Goal: Find specific page/section: Find specific page/section

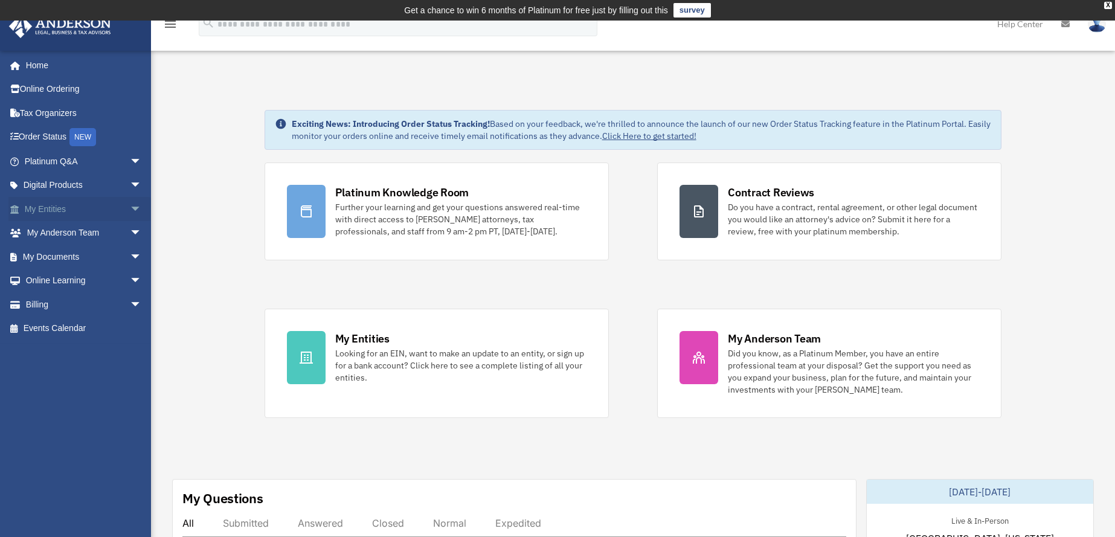
click at [130, 208] on span "arrow_drop_down" at bounding box center [142, 209] width 24 height 25
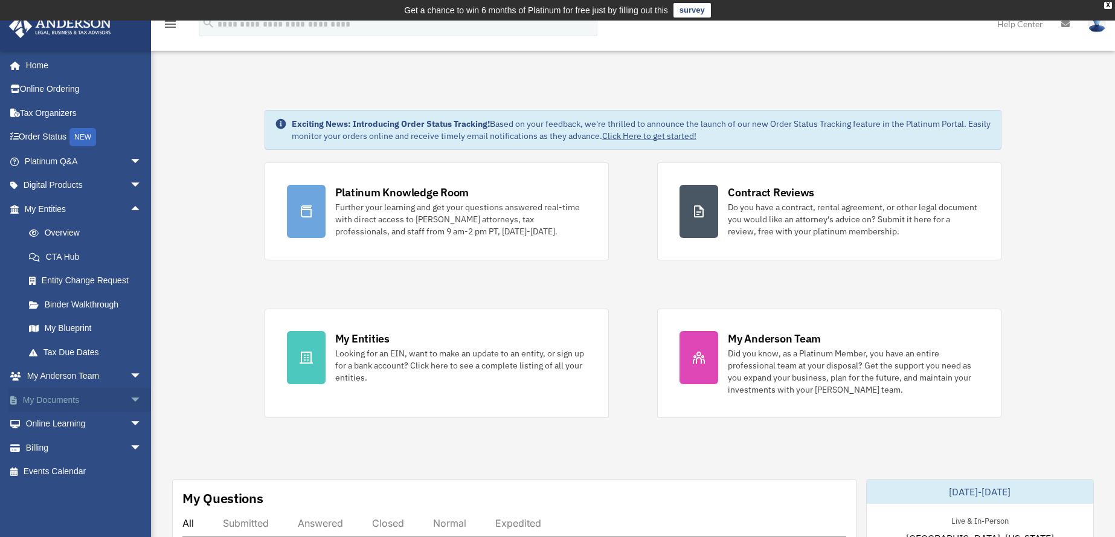
click at [130, 395] on span "arrow_drop_down" at bounding box center [142, 400] width 24 height 25
click at [59, 423] on link "Box" at bounding box center [88, 424] width 143 height 24
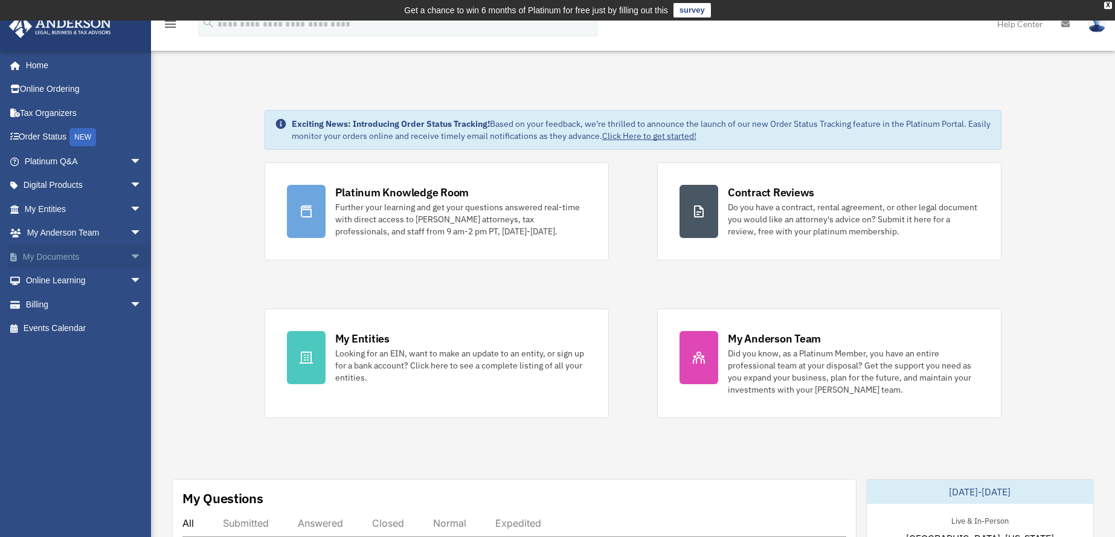
click at [130, 255] on span "arrow_drop_down" at bounding box center [142, 257] width 24 height 25
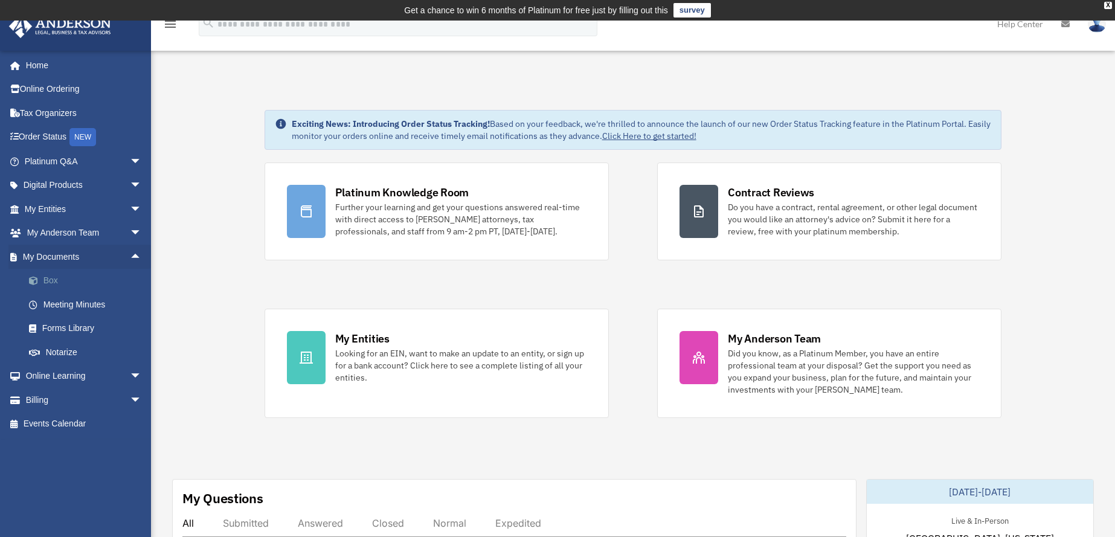
click at [46, 283] on link "Box" at bounding box center [88, 281] width 143 height 24
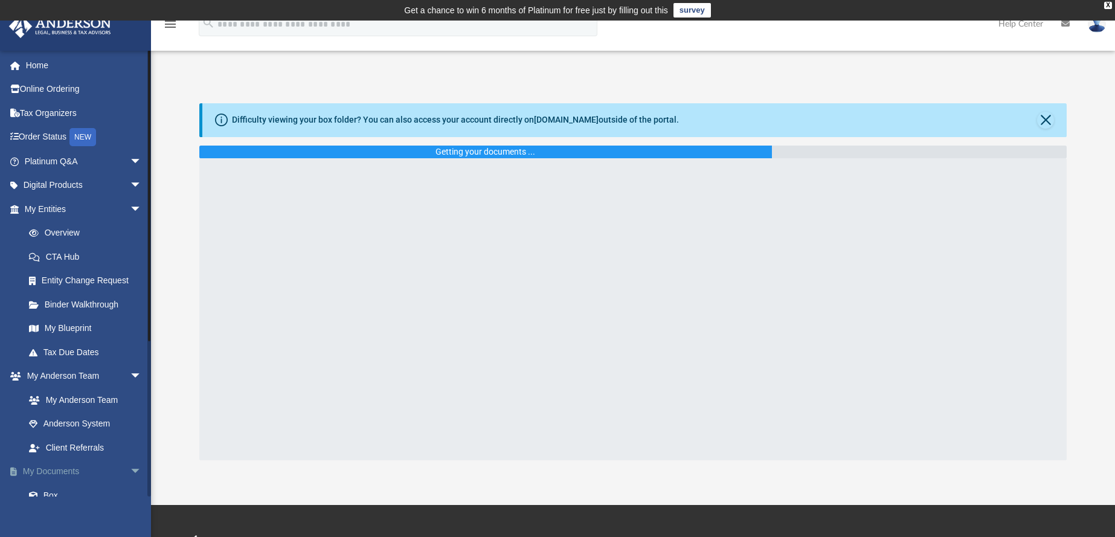
click at [133, 468] on span "arrow_drop_down" at bounding box center [142, 472] width 24 height 25
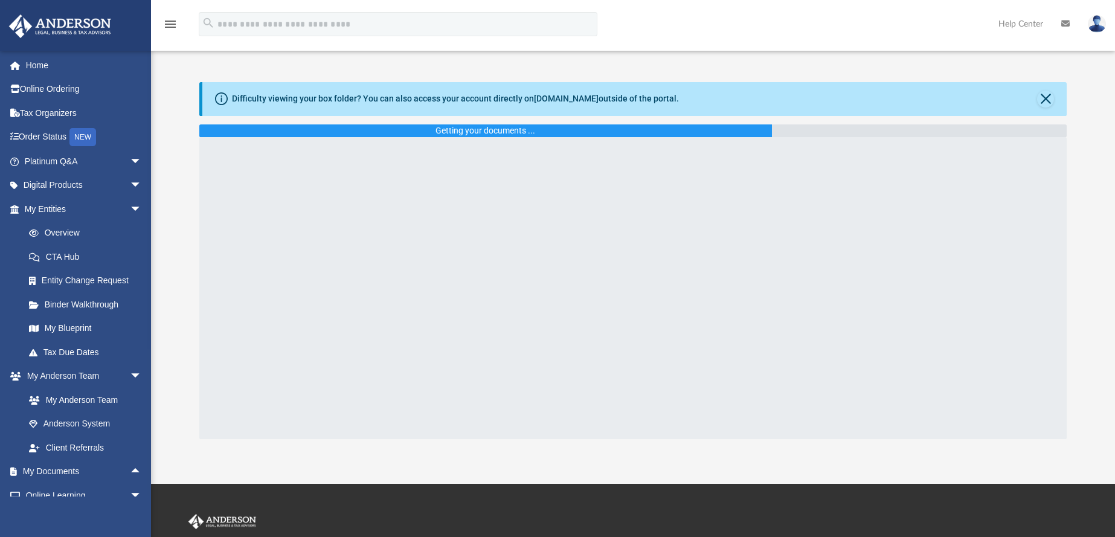
scroll to position [184, 0]
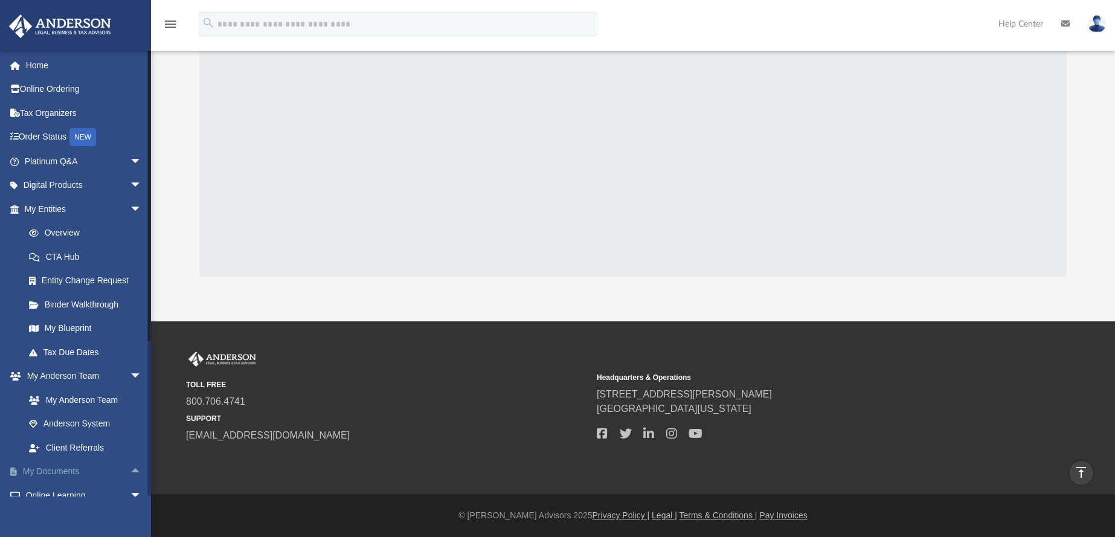
click at [130, 470] on span "arrow_drop_up" at bounding box center [142, 472] width 24 height 25
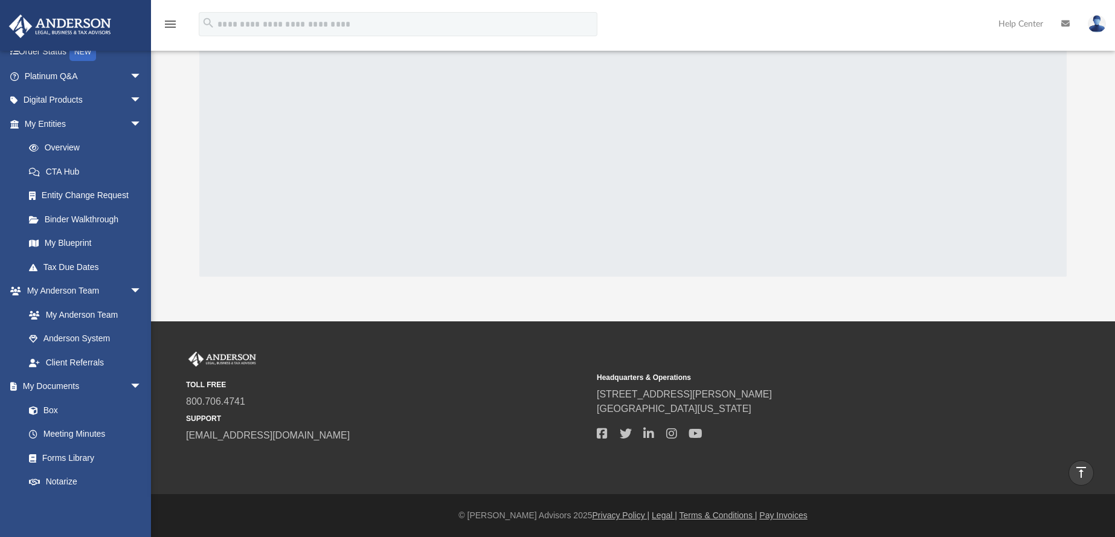
scroll to position [0, 0]
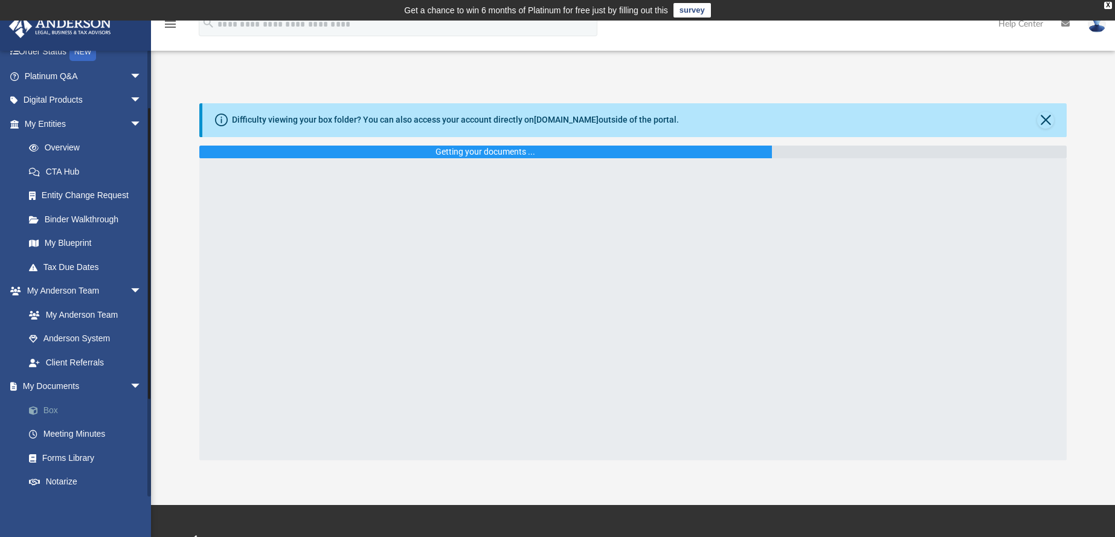
click at [56, 409] on link "Box" at bounding box center [88, 410] width 143 height 24
click at [130, 383] on span "arrow_drop_down" at bounding box center [142, 386] width 24 height 25
click at [51, 387] on link "My Documents arrow_drop_up" at bounding box center [84, 386] width 152 height 24
click at [130, 385] on span "arrow_drop_up" at bounding box center [142, 386] width 24 height 25
click at [53, 412] on link "Box" at bounding box center [88, 410] width 143 height 24
